Goal: Ask a question: Seek information or help from site administrators or community

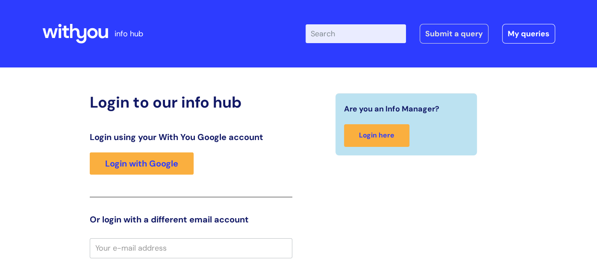
type input "[PERSON_NAME][EMAIL_ADDRESS][PERSON_NAME][DOMAIN_NAME]"
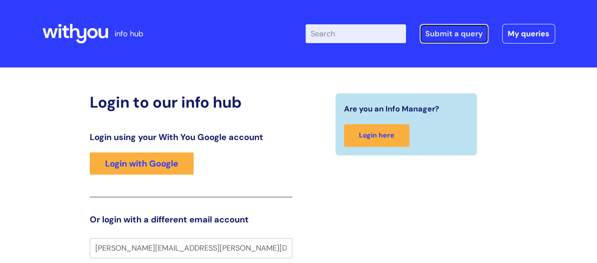
click at [463, 32] on link "Submit a query" at bounding box center [454, 34] width 69 height 20
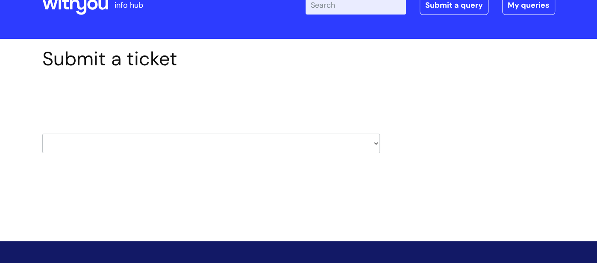
scroll to position [30, 0]
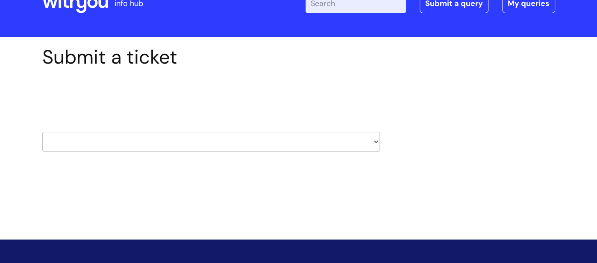
click at [375, 142] on select "HR / People IT and Support Clinical Drug Alerts Finance Accounts Data Support T…" at bounding box center [211, 142] width 338 height 20
select select "data_support_team"
click at [42, 132] on select "HR / People IT and Support Clinical Drug Alerts Finance Accounts Data Support T…" at bounding box center [211, 142] width 338 height 20
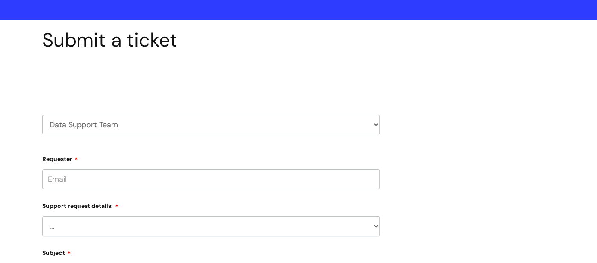
scroll to position [35, 0]
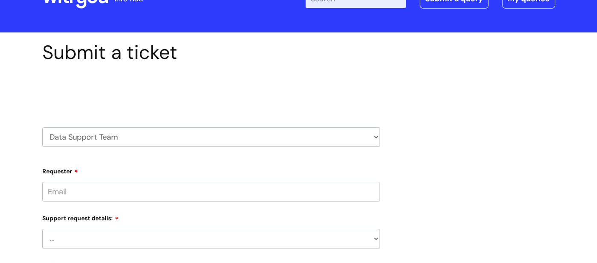
click at [325, 192] on input "Requester" at bounding box center [211, 192] width 338 height 20
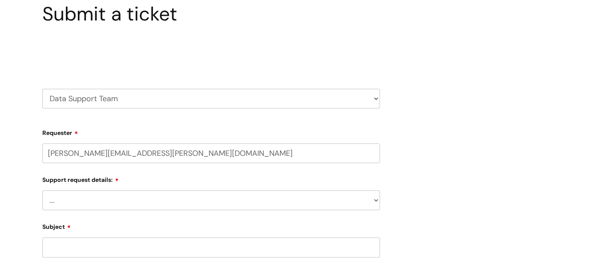
scroll to position [85, 0]
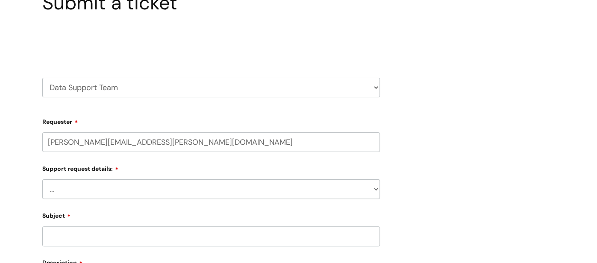
type input "[PERSON_NAME][EMAIL_ADDRESS][PERSON_NAME][DOMAIN_NAME]"
click at [376, 191] on select "... My enquiry relates to Nebula My enquiry relates to Halo My enquiry relates …" at bounding box center [211, 190] width 338 height 20
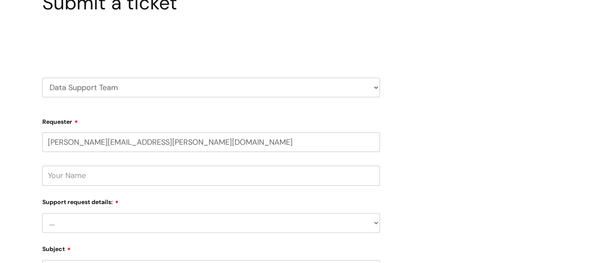
select select "My enquiry relates to Nebula"
click at [42, 213] on select "... My enquiry relates to Nebula My enquiry relates to Halo My enquiry relates …" at bounding box center [211, 223] width 338 height 20
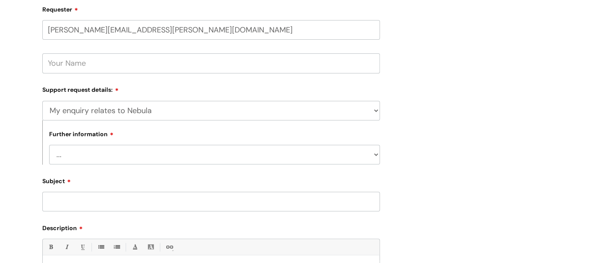
scroll to position [198, 0]
click at [376, 152] on select "... I need to delete an event I've got an issue or have found a fault I have an…" at bounding box center [214, 154] width 331 height 20
select select "I need to delete an event"
click at [49, 145] on select "... I need to delete an event I've got an issue or have found a fault I have an…" at bounding box center [214, 154] width 331 height 20
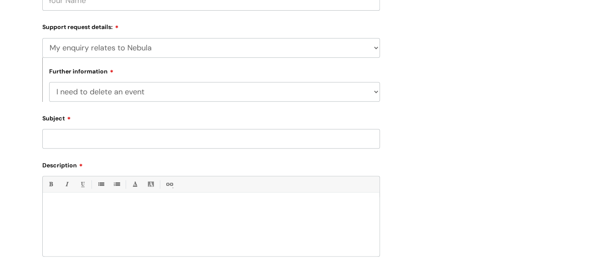
scroll to position [262, 0]
click at [124, 137] on input "Subject" at bounding box center [211, 137] width 338 height 20
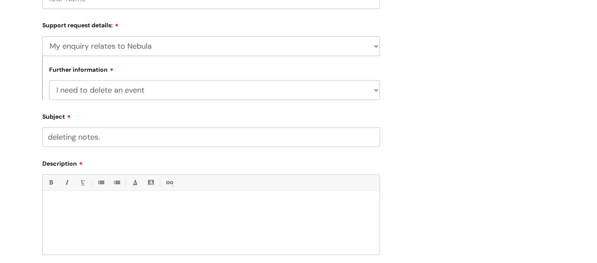
type input "deleting notes."
click at [375, 91] on select "... I need to delete an event I've got an issue or have found a fault I have an…" at bounding box center [214, 90] width 331 height 20
click at [49, 81] on select "... I need to delete an event I've got an issue or have found a fault I have an…" at bounding box center [214, 90] width 331 height 20
click at [148, 212] on div at bounding box center [211, 225] width 337 height 59
click at [162, 208] on p "I am looking to have 2 notes deleted from nubula," at bounding box center [211, 206] width 324 height 8
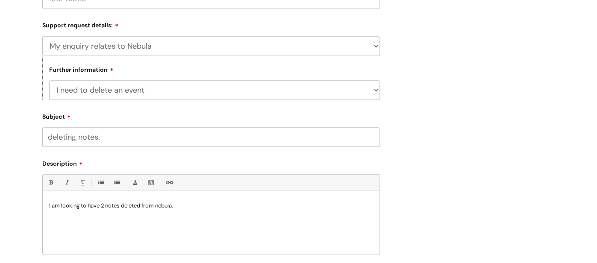
click at [177, 210] on p "I am looking to have 2 notes deleted from nebula," at bounding box center [211, 206] width 324 height 8
click at [194, 221] on p "60556300 and 60556175 from case Number 399506 IY dob 27/6/97." at bounding box center [211, 222] width 324 height 8
click at [229, 224] on p "60556300 and 60556175 from case Number 399506 IY (dob 27/6/97." at bounding box center [211, 222] width 324 height 8
click at [142, 224] on p "60556300 and 60556175 from case Number 399506 IY (dob 27/6/97)." at bounding box center [211, 222] width 324 height 8
click at [192, 224] on p "60556300 and 60556175 from Nebula Number 399506 IY (dob 27/6/97)." at bounding box center [211, 222] width 324 height 8
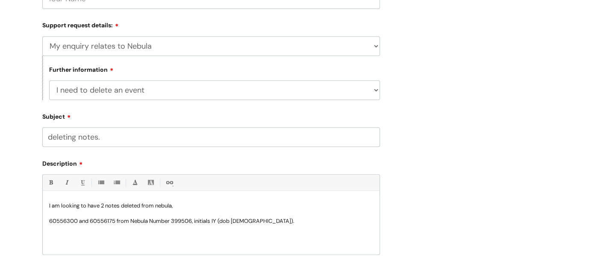
click at [257, 224] on p "60556300 and 60556175 from Nebula Number 399506, initials IY (dob 27/6/97)." at bounding box center [211, 222] width 324 height 8
click at [178, 208] on p "I am looking to have 2 notes deleted from nebula," at bounding box center [211, 206] width 324 height 8
click at [245, 208] on p "I am looking to have 2 notes deleted from nebula, I have mistakenly uploaded to…" at bounding box center [211, 206] width 324 height 8
click at [322, 206] on p "I am looking to have 2 notes deleted from nebula, I have mistakenly uploaded th…" at bounding box center [211, 206] width 324 height 8
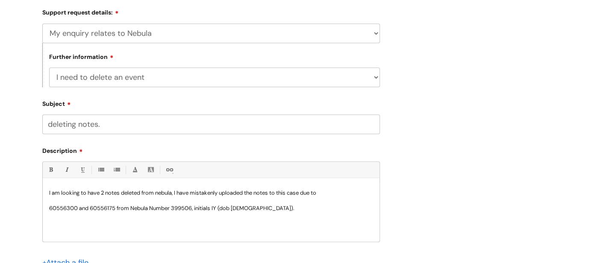
scroll to position [274, 0]
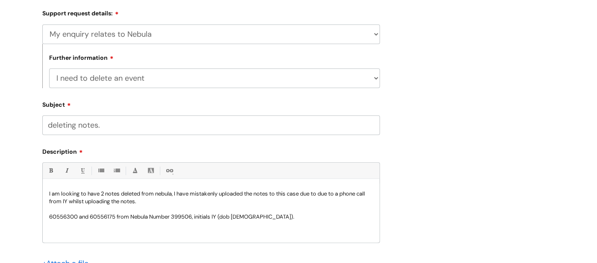
click at [319, 198] on p "I am looking to have 2 notes deleted from nebula, I have mistakenly uploaded th…" at bounding box center [211, 197] width 324 height 15
click at [118, 203] on p "I am looking to have 2 notes deleted from nebula, I have mistakenly uploaded th…" at bounding box center [211, 197] width 324 height 15
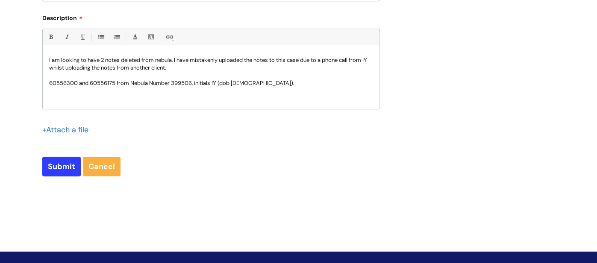
scroll to position [409, 0]
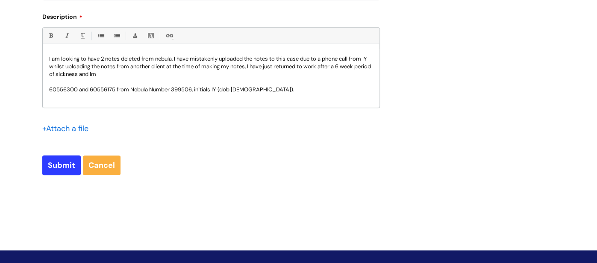
click at [320, 68] on p "I am looking to have 2 notes deleted from nebula, I have mistakenly uploaded th…" at bounding box center [211, 66] width 324 height 23
click at [129, 78] on p "I am looking to have 2 notes deleted from nebula, I have mistakenly uploaded th…" at bounding box center [211, 66] width 324 height 23
click at [58, 171] on input "Submit" at bounding box center [61, 166] width 38 height 20
type input "Please Wait..."
